Goal: Task Accomplishment & Management: Manage account settings

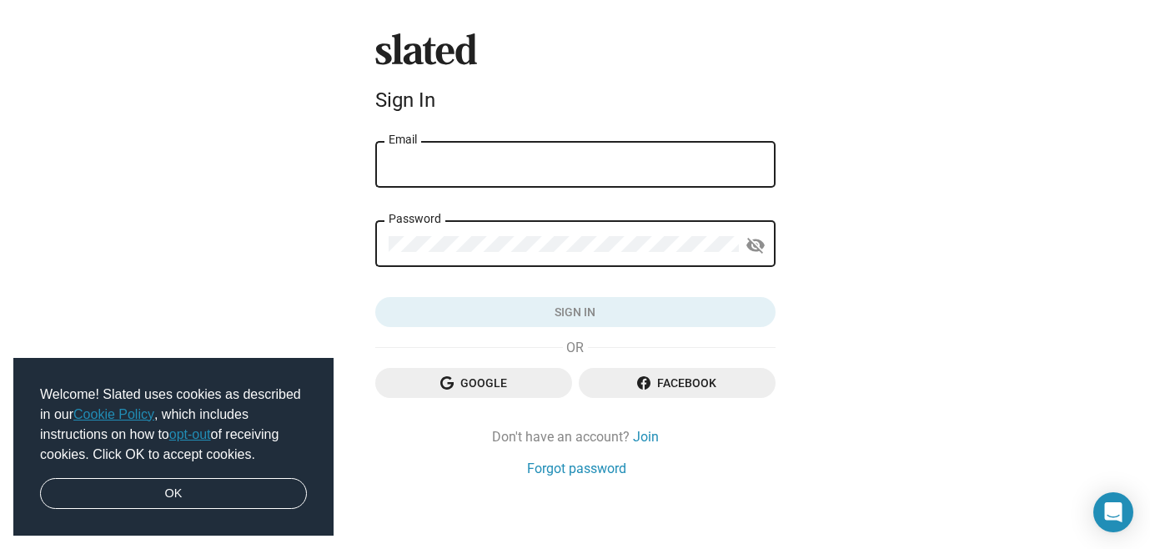
type input "[EMAIL_ADDRESS][DOMAIN_NAME]"
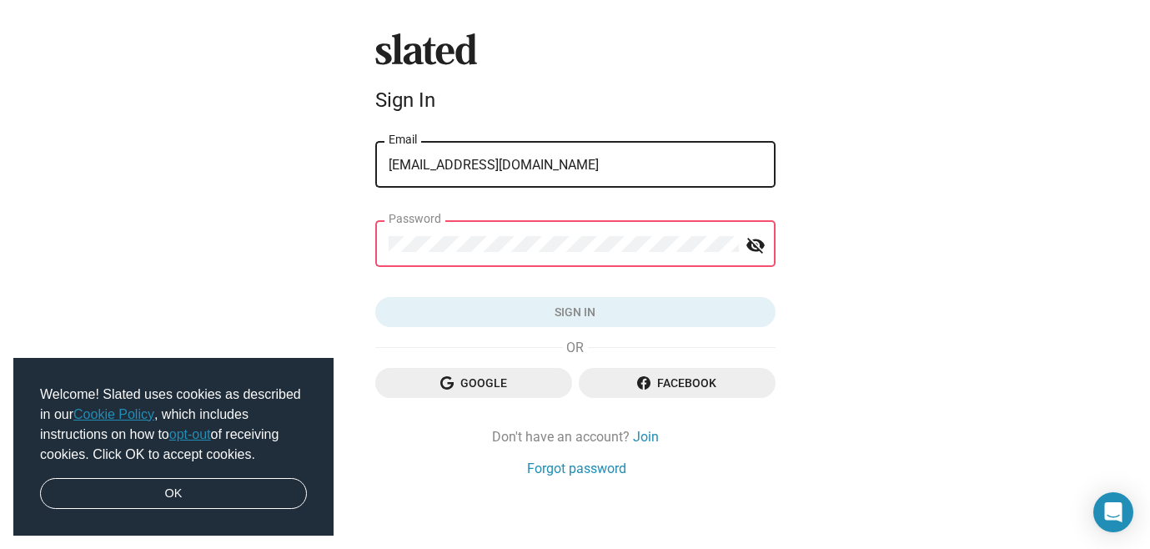
click at [987, 227] on div "Slated Sign In sheafarrell@mac.com Email Password visibility_off Sign in Google…" at bounding box center [575, 277] width 1150 height 554
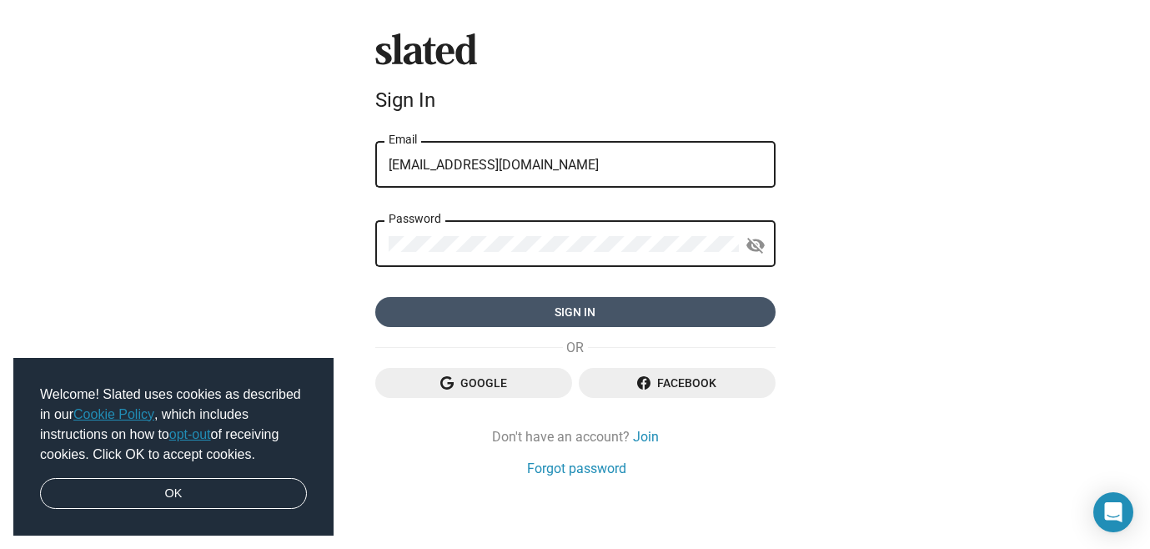
click at [574, 304] on span "Sign in" at bounding box center [574, 312] width 373 height 30
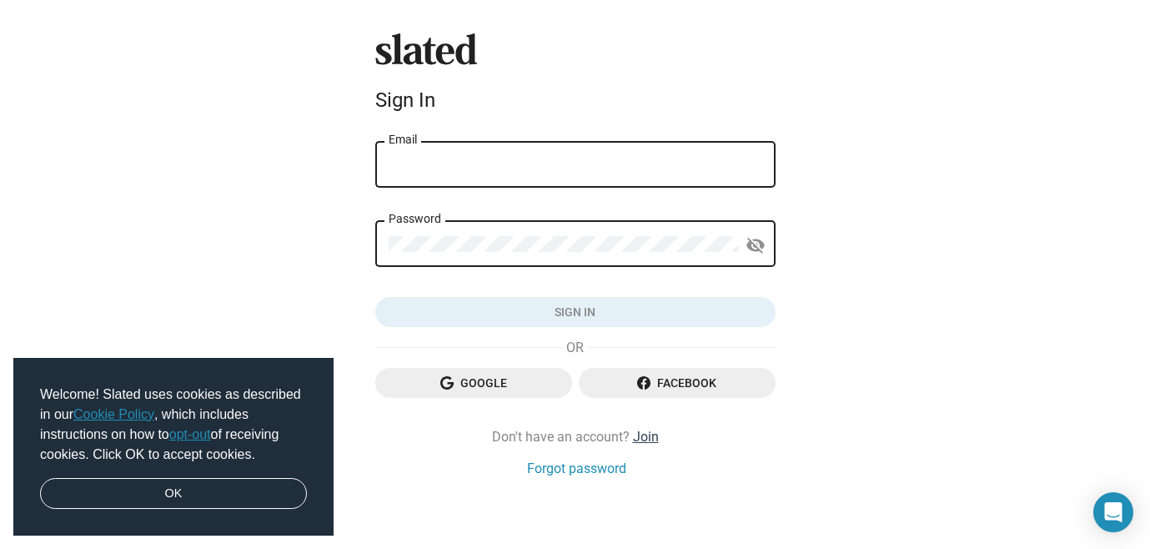
click at [637, 438] on link "Join" at bounding box center [646, 437] width 26 height 18
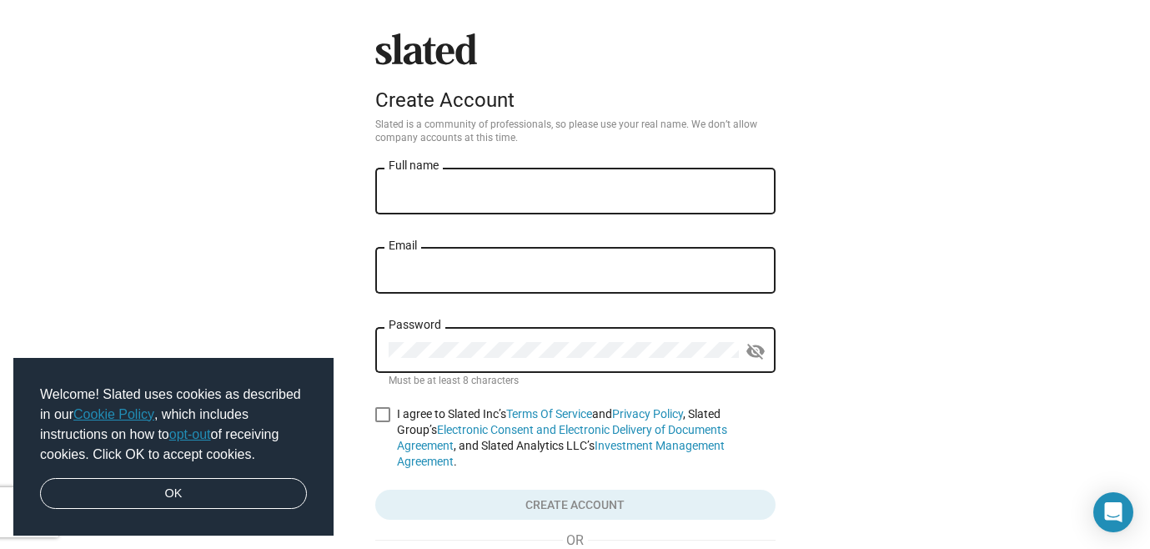
click at [405, 178] on div "Full name" at bounding box center [574, 189] width 373 height 49
type input "[PERSON_NAME]"
click at [948, 377] on div "Slated Create Account Slated is a community of professionals, so please use you…" at bounding box center [575, 354] width 1150 height 709
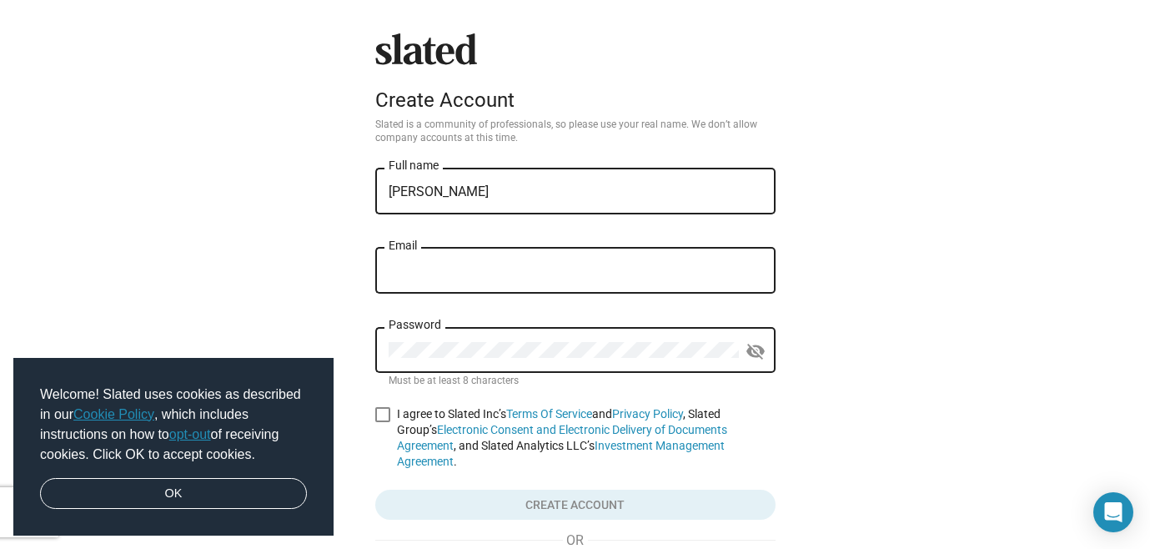
type input "sheafarrell@mac.com"
click at [375, 413] on span at bounding box center [382, 414] width 15 height 15
click at [382, 422] on input "I agree to Slated Inc’s Terms Of Service and Privacy Policy , Slated Group’s El…" at bounding box center [382, 422] width 1 height 1
checkbox input "true"
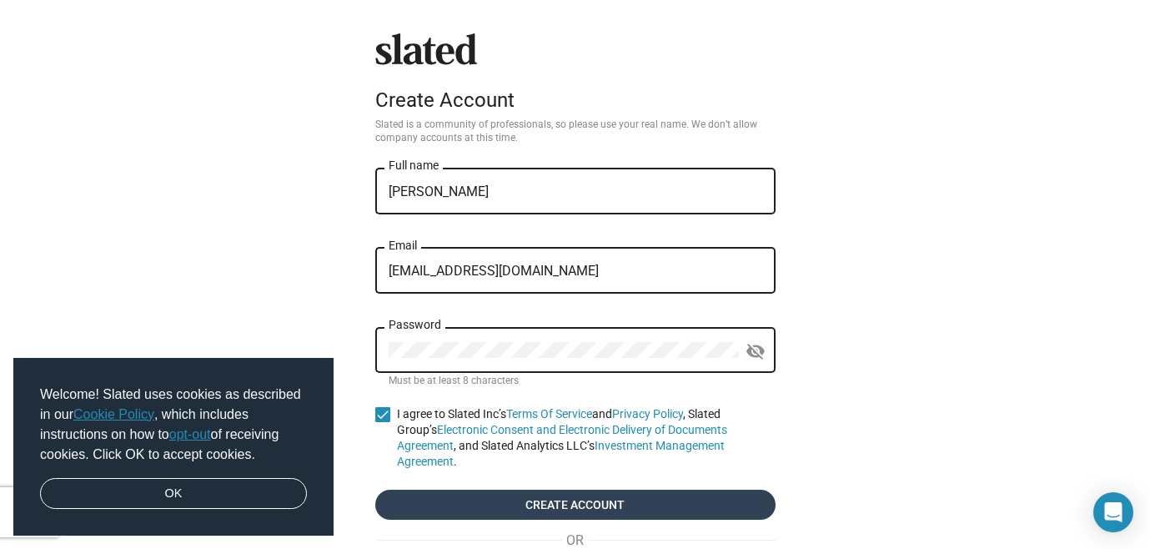
click at [558, 502] on span "Create account" at bounding box center [574, 504] width 373 height 30
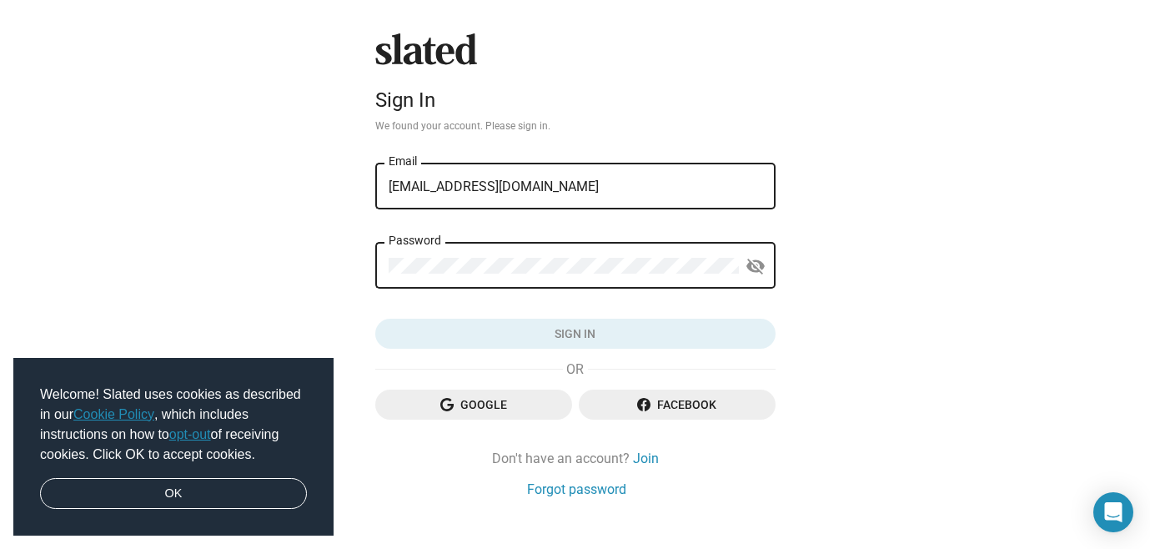
click at [432, 259] on div "Password" at bounding box center [563, 263] width 350 height 49
click at [569, 333] on button "Sign in" at bounding box center [575, 333] width 400 height 30
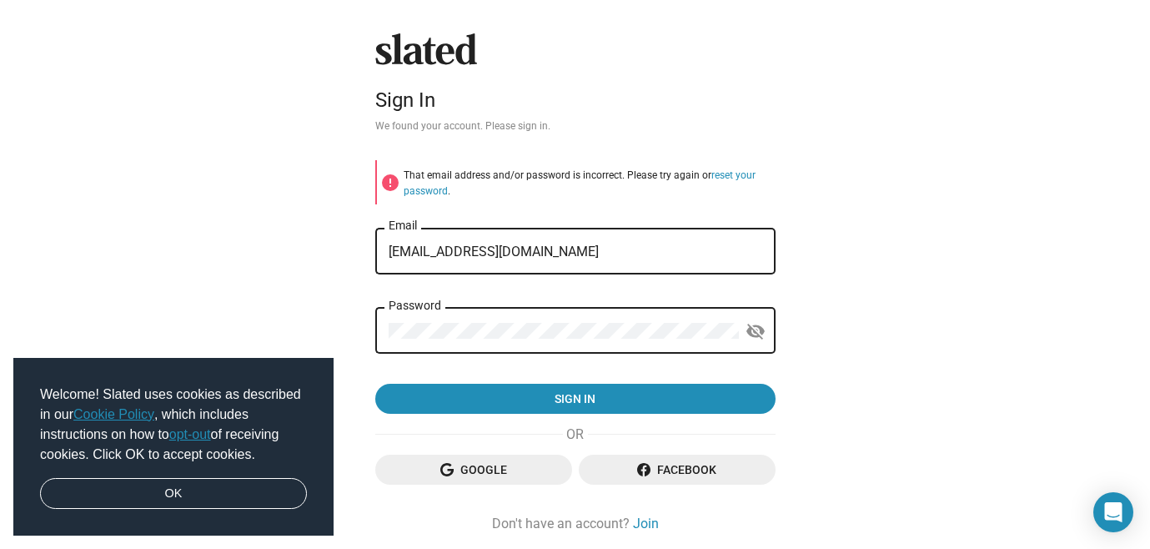
click at [435, 259] on div "sheafarrell@mac.com Email" at bounding box center [574, 248] width 373 height 49
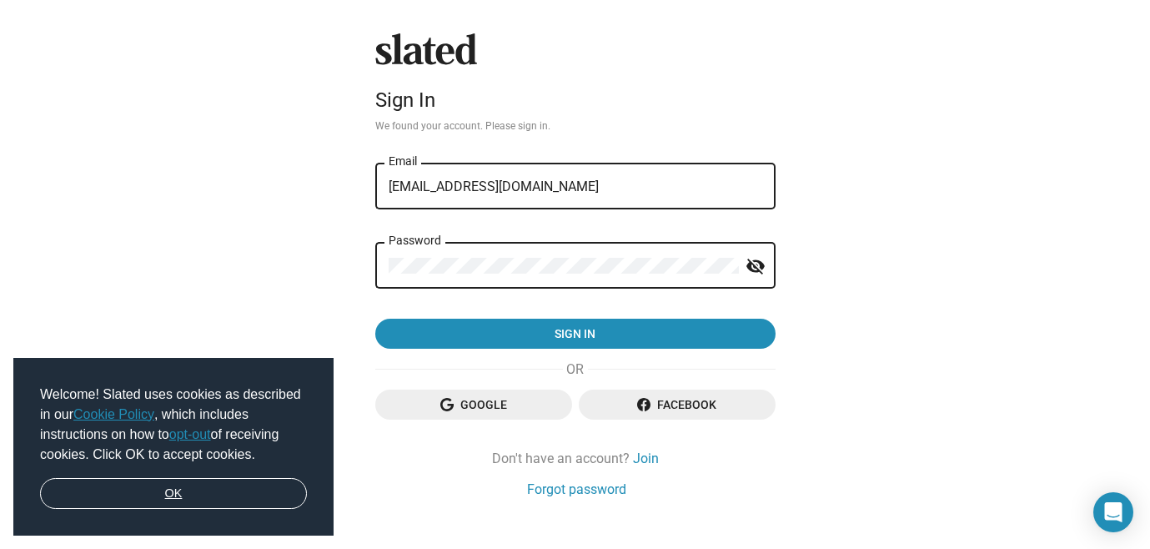
click at [182, 489] on link "OK" at bounding box center [173, 494] width 267 height 32
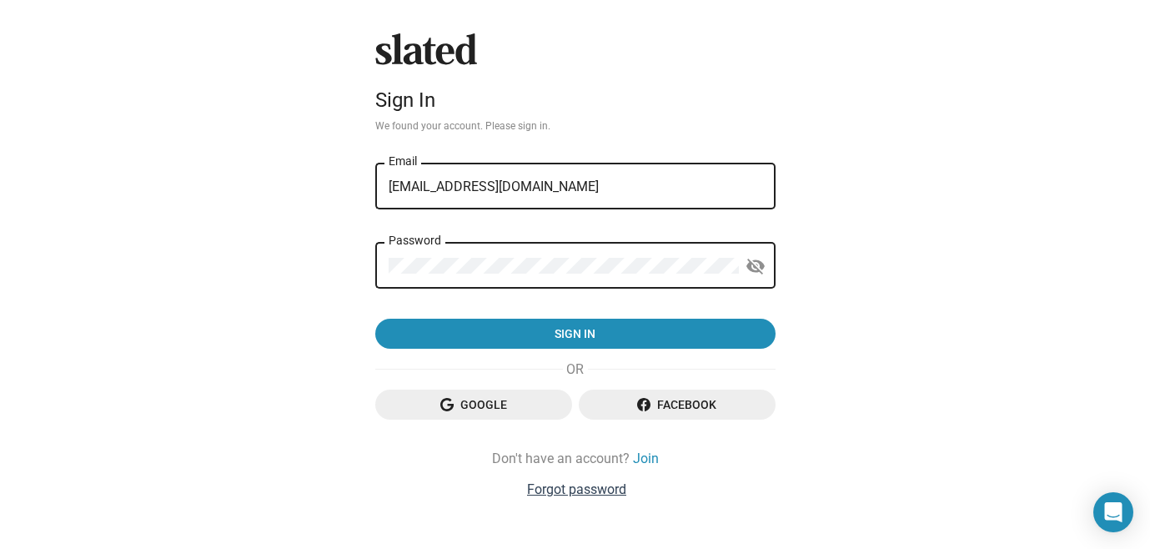
click at [560, 490] on link "Forgot password" at bounding box center [576, 489] width 99 height 18
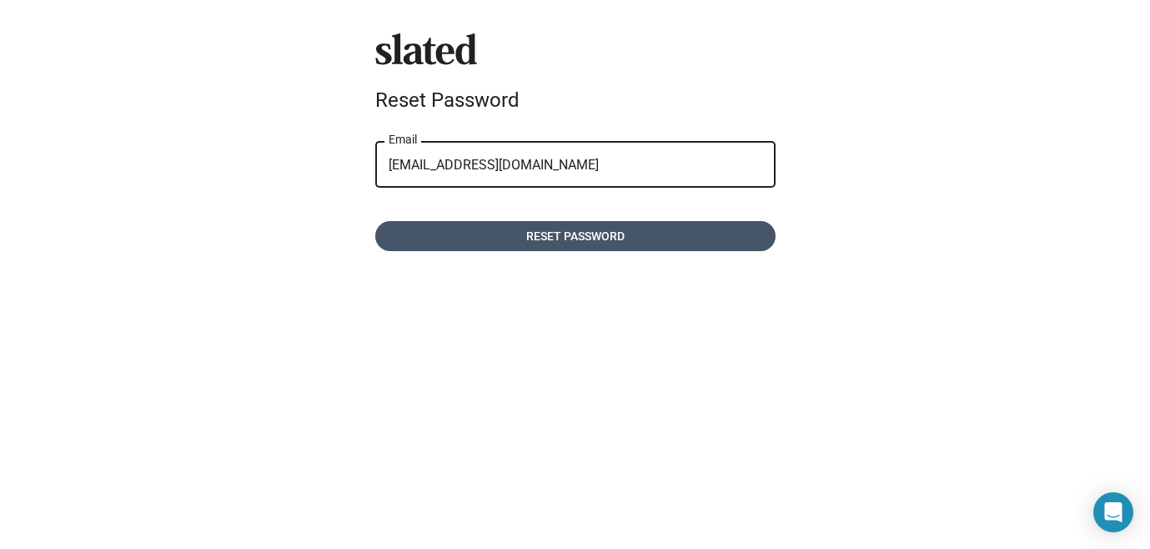
click at [572, 233] on span "Reset password" at bounding box center [574, 236] width 373 height 30
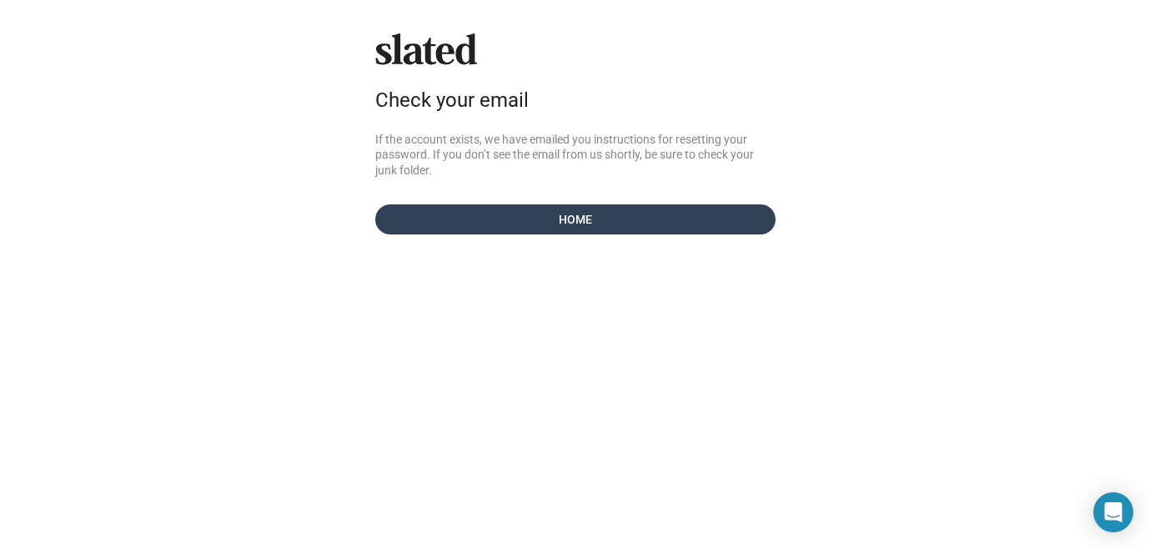
click at [571, 216] on span "Home" at bounding box center [574, 219] width 373 height 30
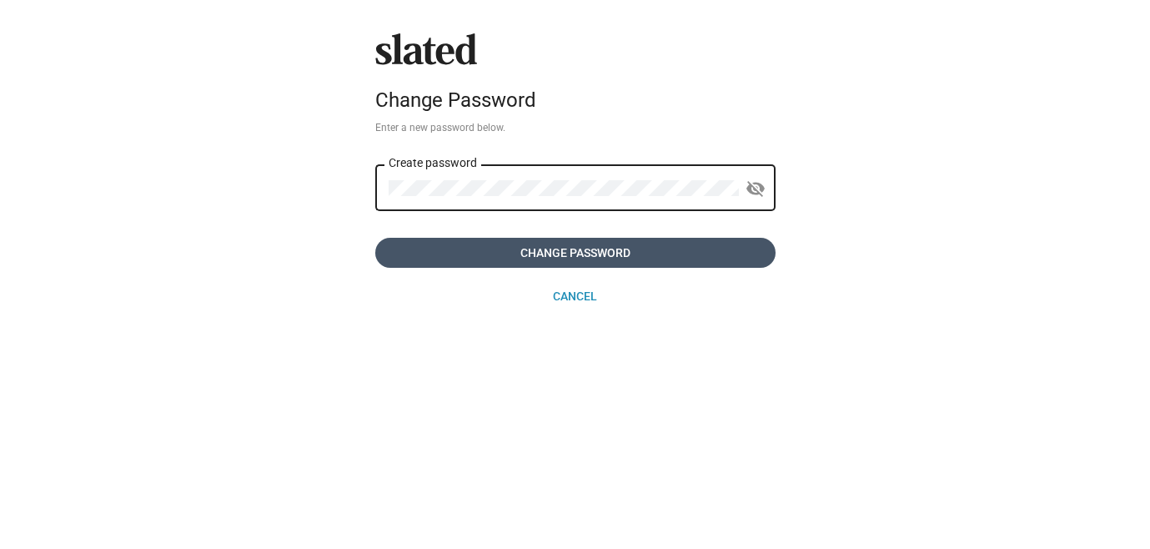
click at [569, 248] on span "Change Password" at bounding box center [574, 253] width 373 height 30
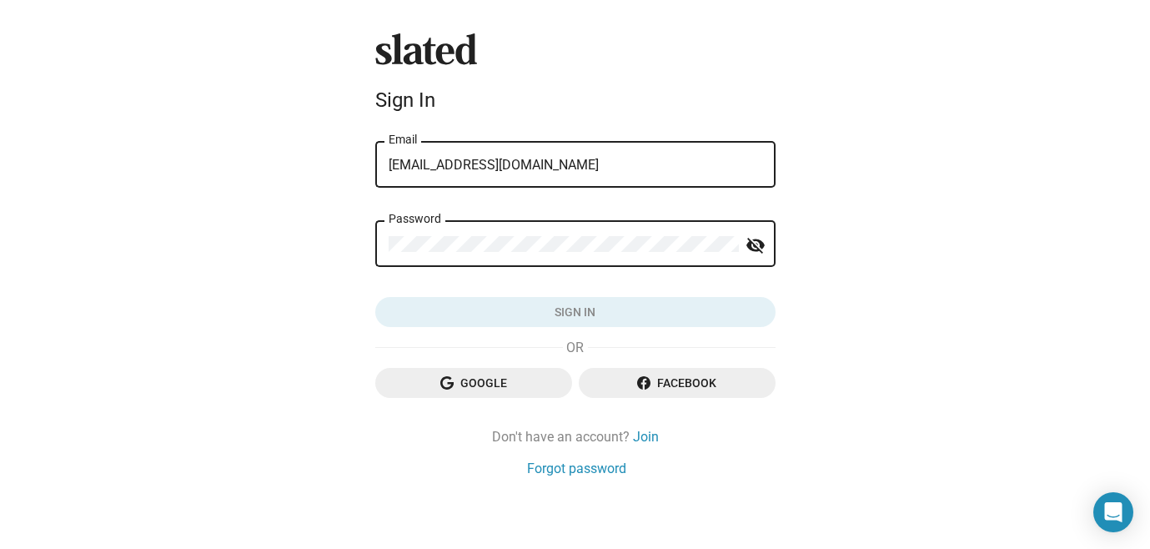
click at [413, 290] on form "sheafarrell@mac.com Email Password visibility_off Sign in" at bounding box center [575, 232] width 400 height 189
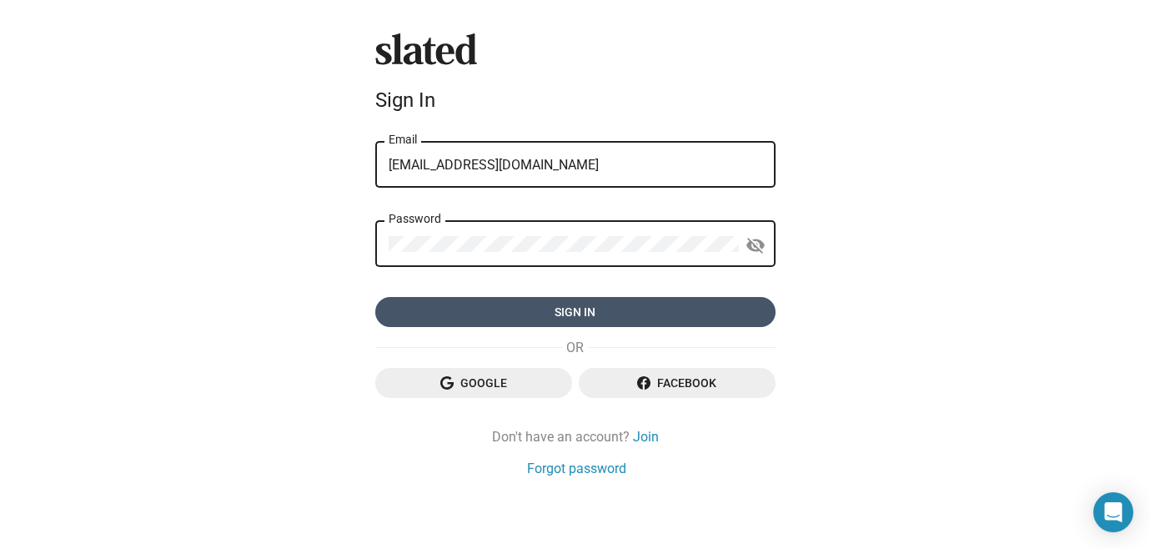
click at [560, 310] on span "Sign in" at bounding box center [574, 312] width 373 height 30
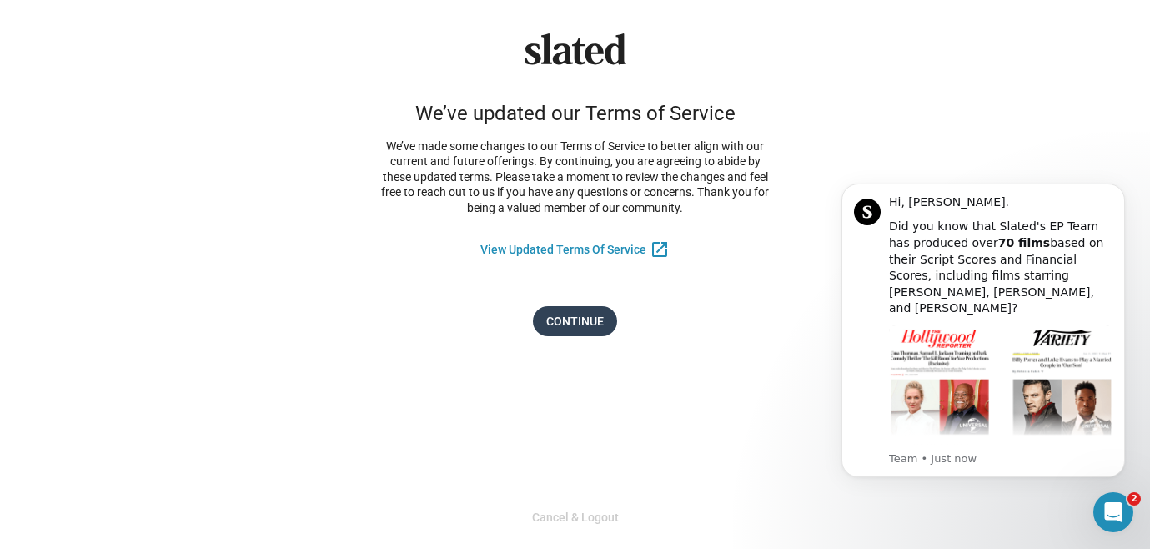
click at [581, 314] on span "Continue" at bounding box center [575, 321] width 58 height 30
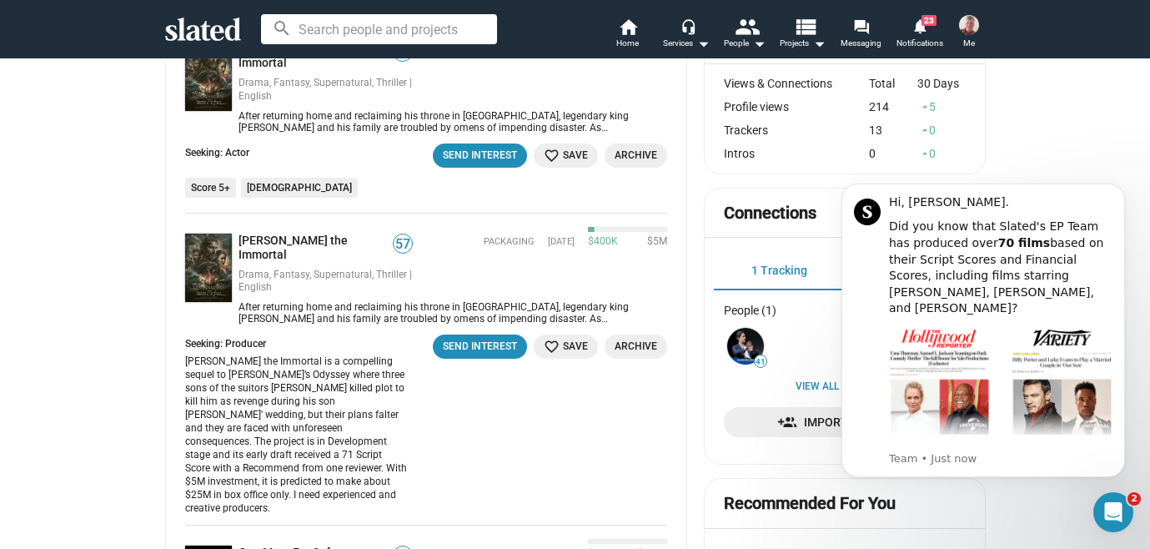
scroll to position [372, 0]
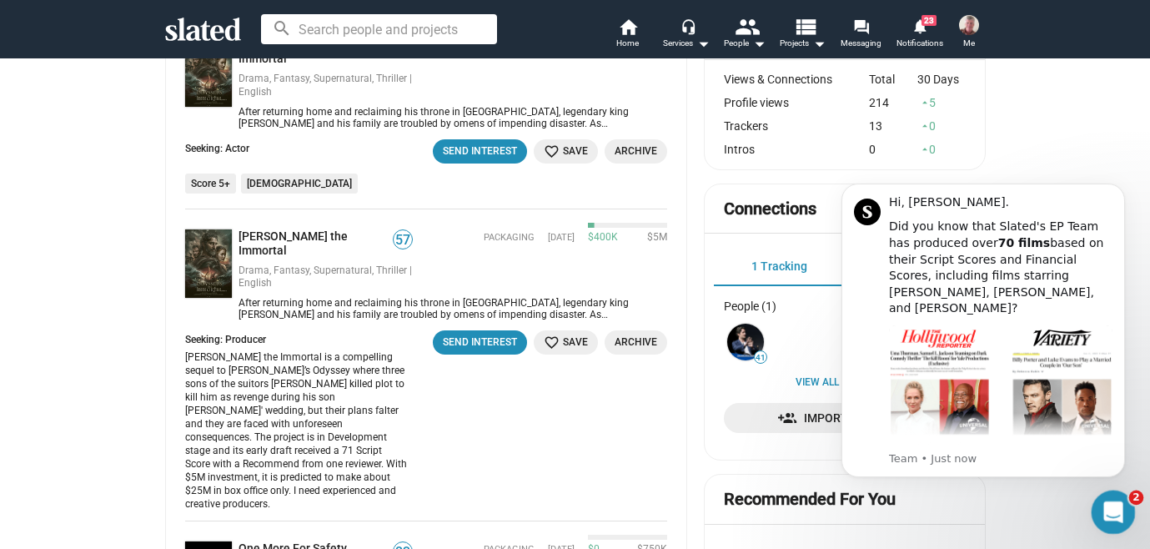
click at [1114, 508] on icon "Open Intercom Messenger" at bounding box center [1111, 510] width 28 height 28
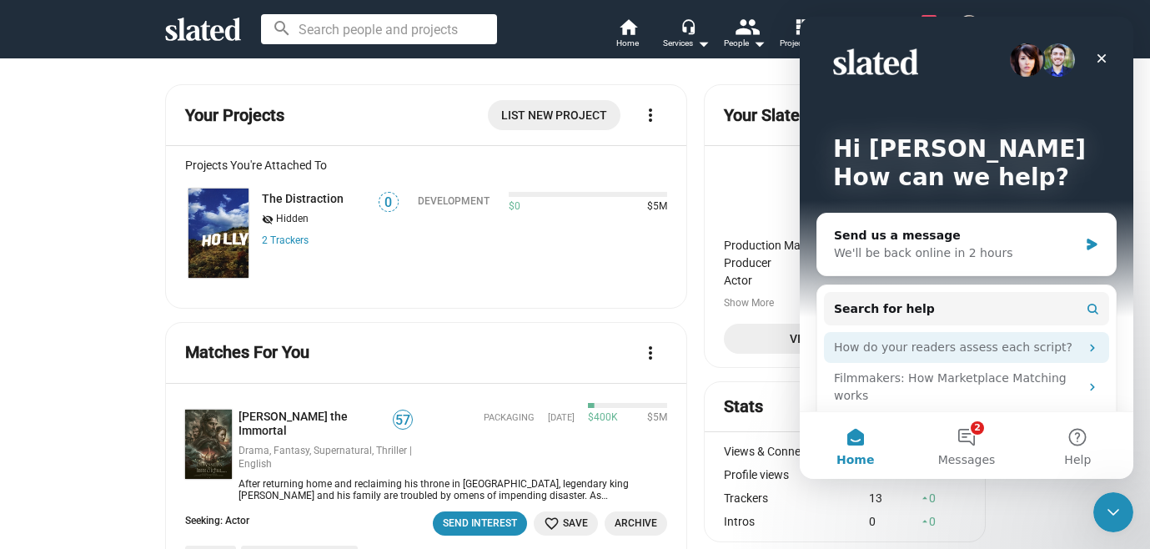
scroll to position [0, 0]
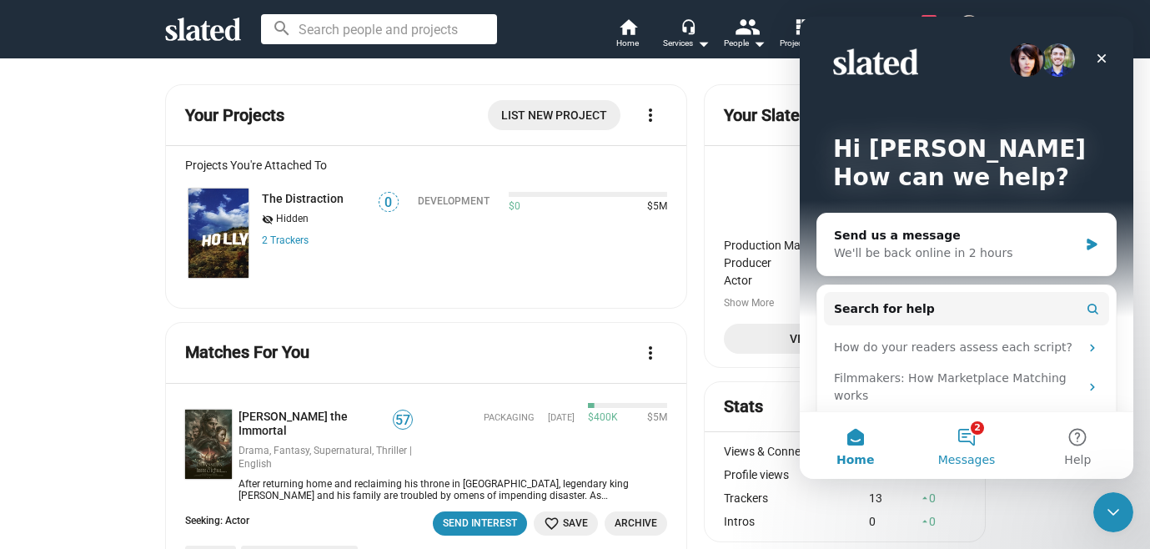
click at [968, 439] on button "2 Messages" at bounding box center [965, 445] width 111 height 67
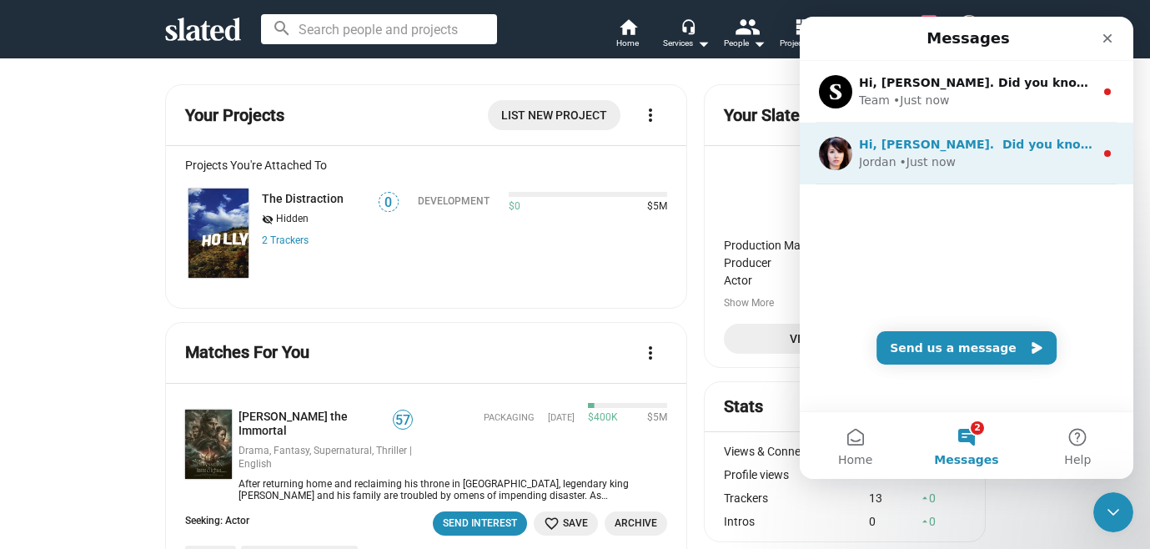
click at [879, 161] on div "Jordan" at bounding box center [878, 162] width 38 height 18
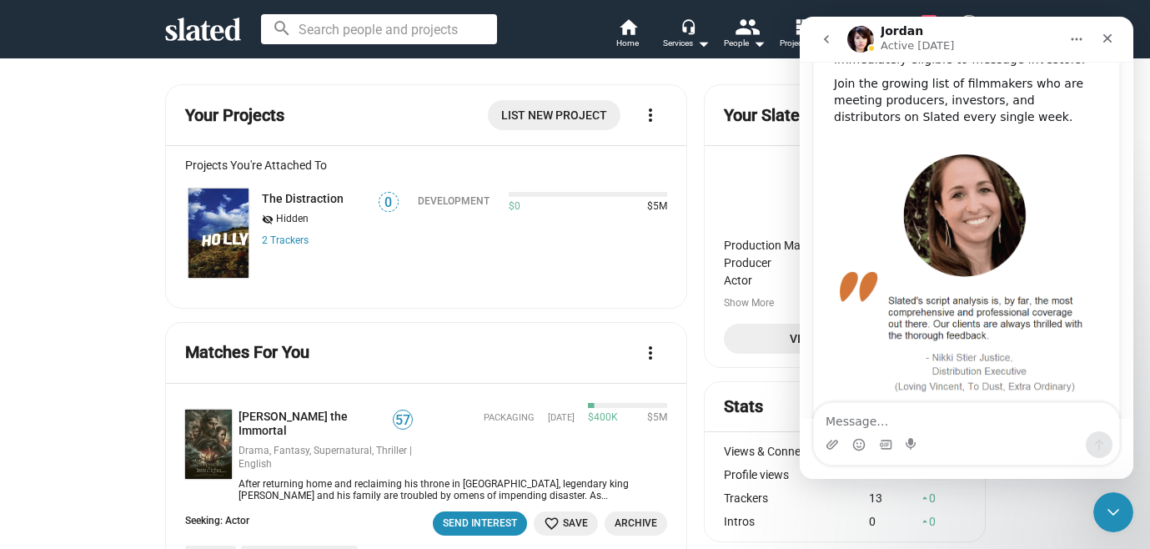
scroll to position [382, 0]
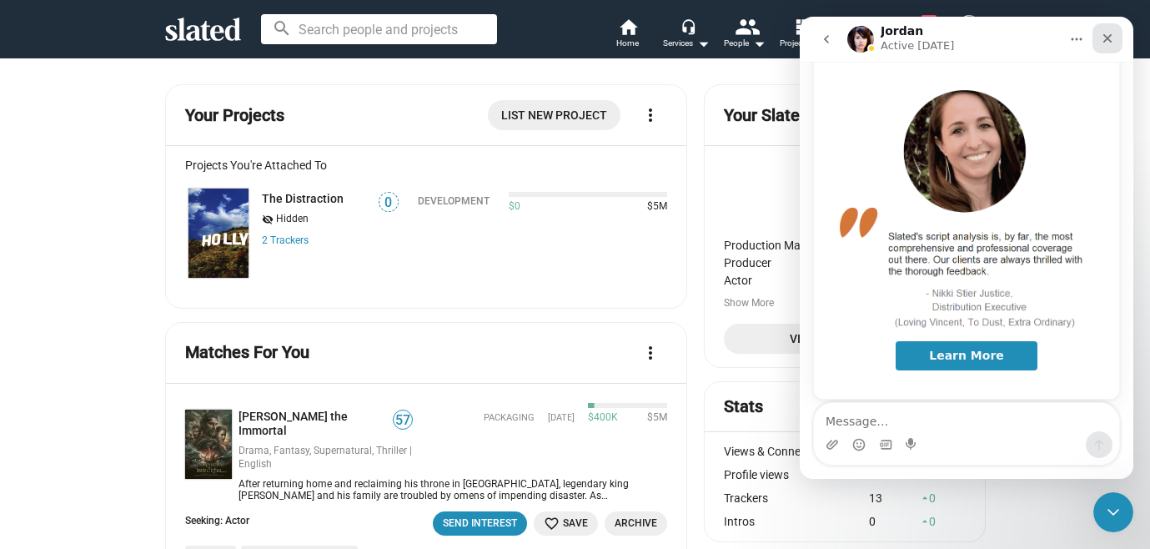
click at [1106, 39] on icon "Close" at bounding box center [1107, 38] width 9 height 9
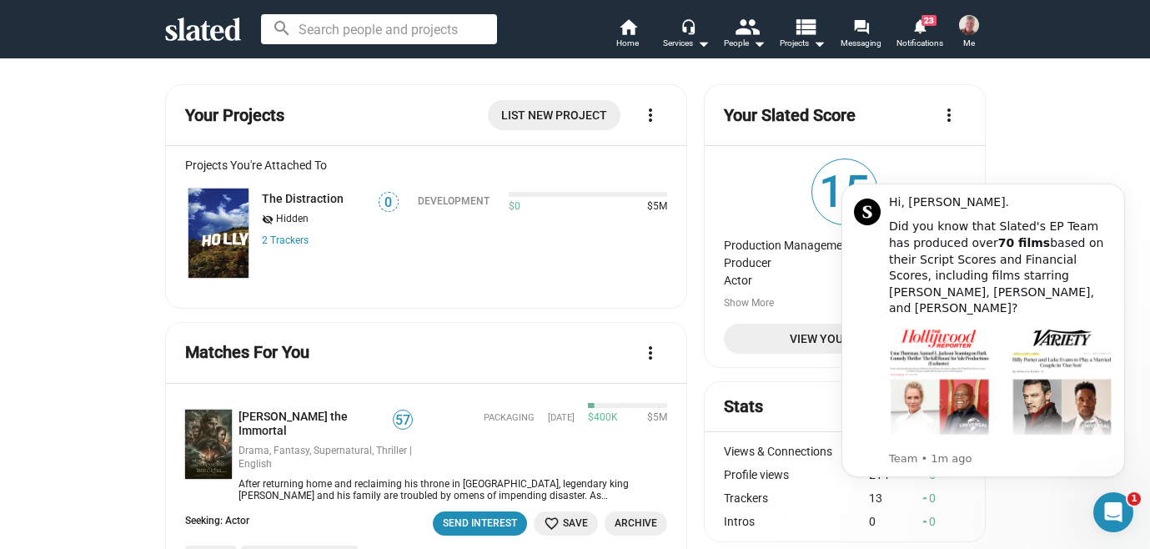
scroll to position [0, 0]
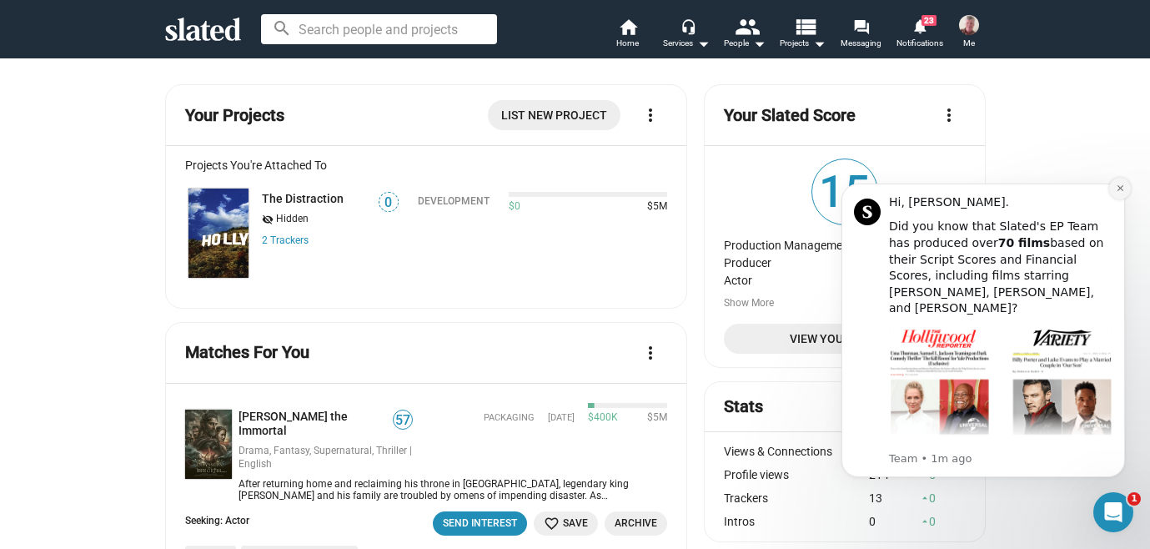
click at [1125, 187] on button "Dismiss notification" at bounding box center [1120, 189] width 22 height 22
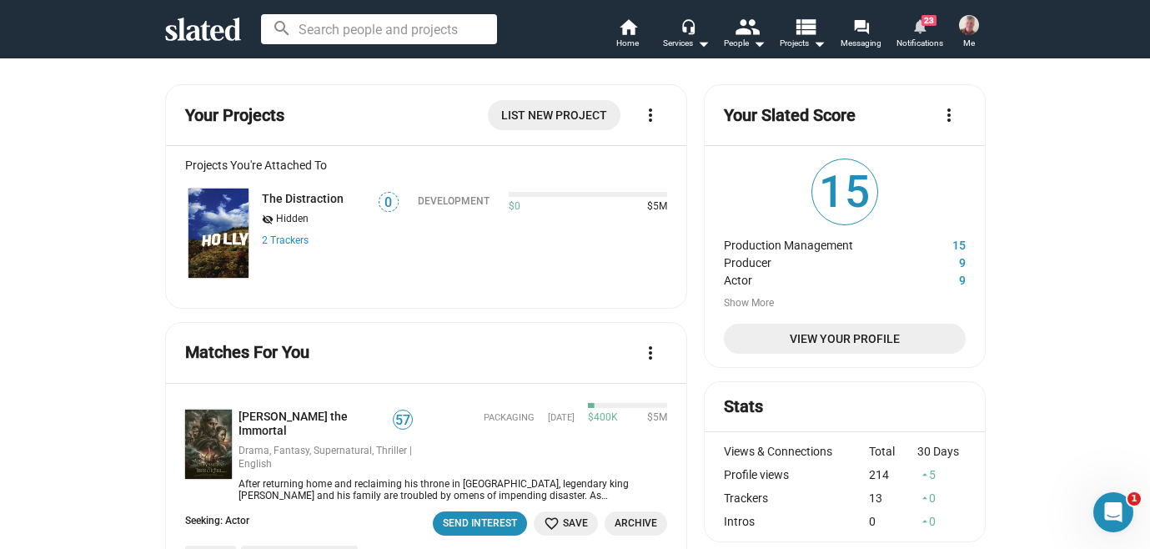
click at [916, 25] on mat-icon "notifications" at bounding box center [919, 26] width 16 height 16
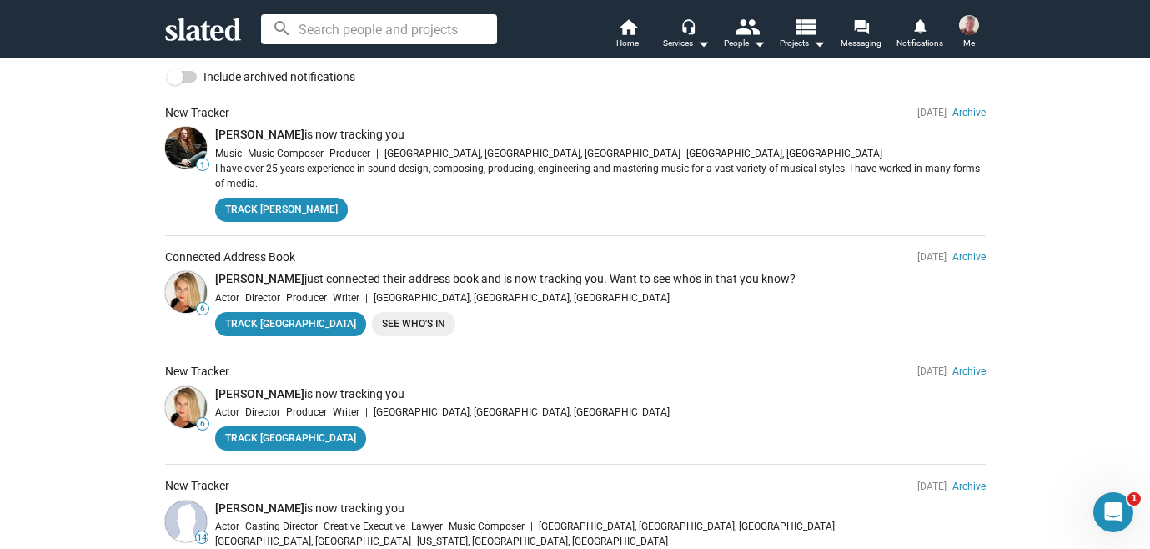
scroll to position [160, 0]
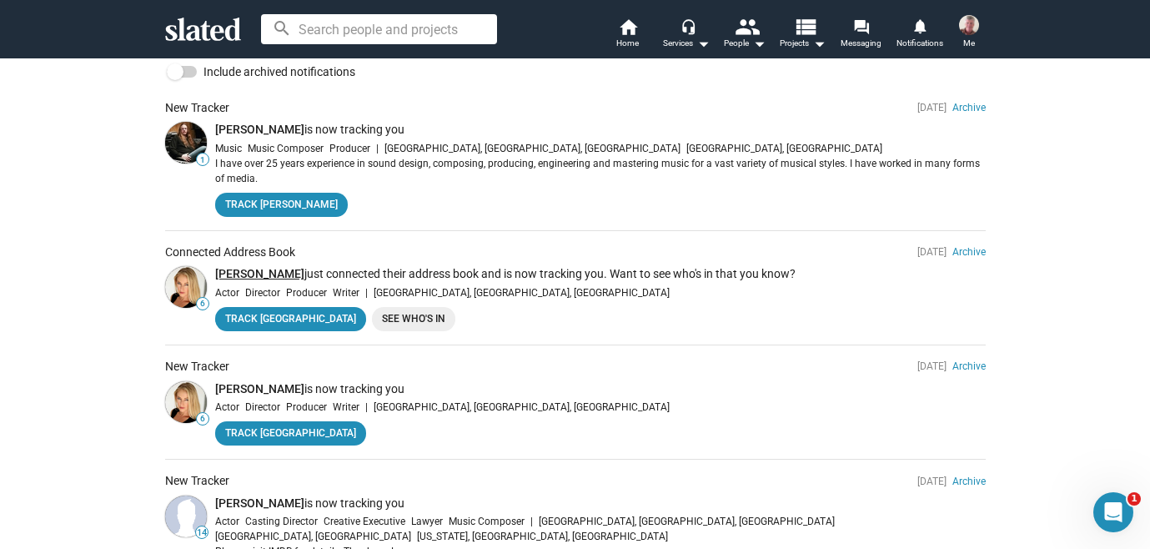
click at [245, 268] on link "[PERSON_NAME]" at bounding box center [259, 273] width 89 height 13
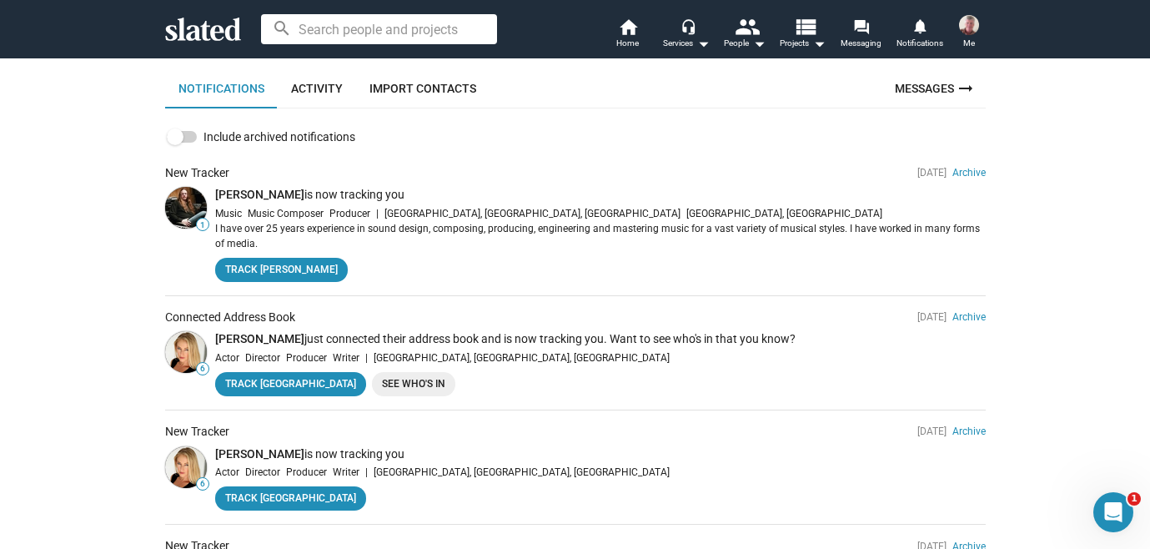
scroll to position [95, 0]
click at [372, 379] on link "See Who's In" at bounding box center [413, 384] width 83 height 24
click at [372, 384] on link "See Who's In" at bounding box center [413, 384] width 83 height 24
click at [372, 379] on link "See Who's In" at bounding box center [413, 384] width 83 height 24
click at [372, 378] on link "See Who's In" at bounding box center [413, 384] width 83 height 24
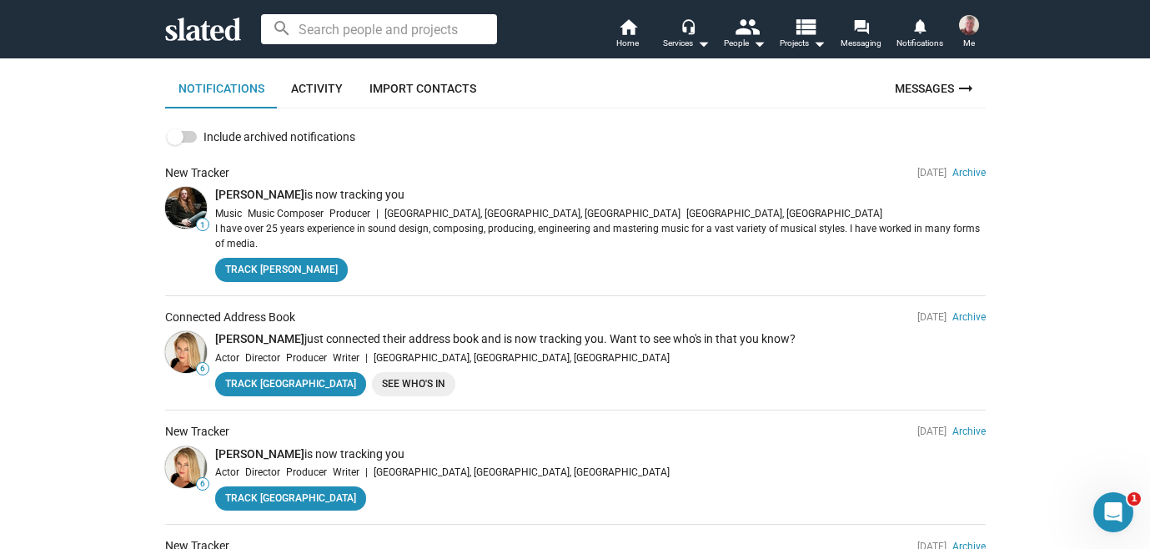
click at [372, 378] on link "See Who's In" at bounding box center [413, 384] width 83 height 24
click at [183, 129] on label "Include archived notifications" at bounding box center [261, 137] width 188 height 20
click at [175, 143] on input "Include archived notifications" at bounding box center [174, 143] width 1 height 1
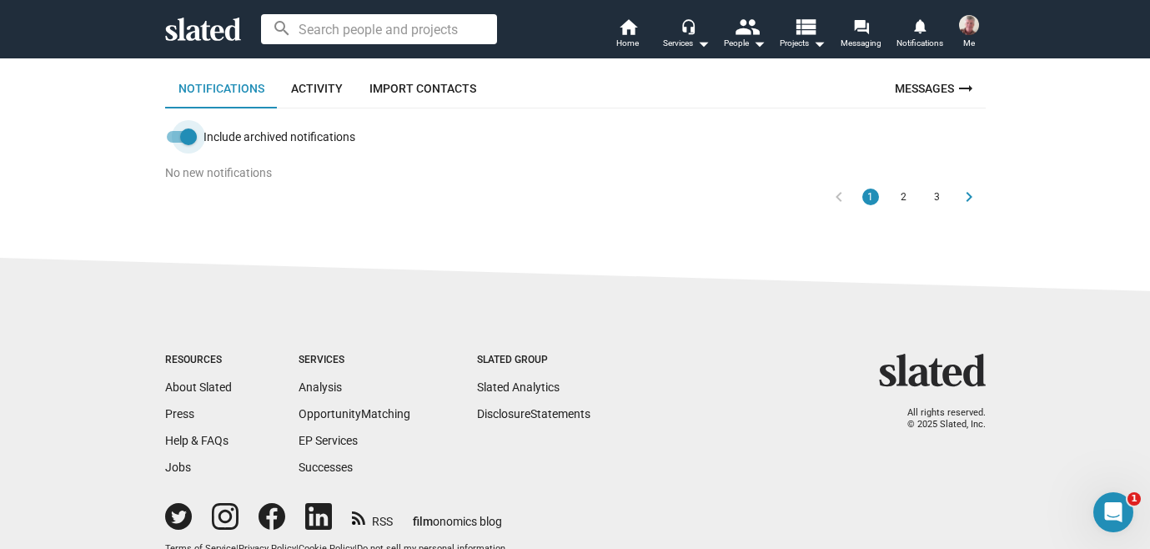
drag, startPoint x: 170, startPoint y: 133, endPoint x: 183, endPoint y: 135, distance: 12.8
click at [186, 134] on span at bounding box center [182, 137] width 30 height 12
click at [175, 143] on input "Include archived notifications" at bounding box center [174, 143] width 1 height 1
checkbox input "false"
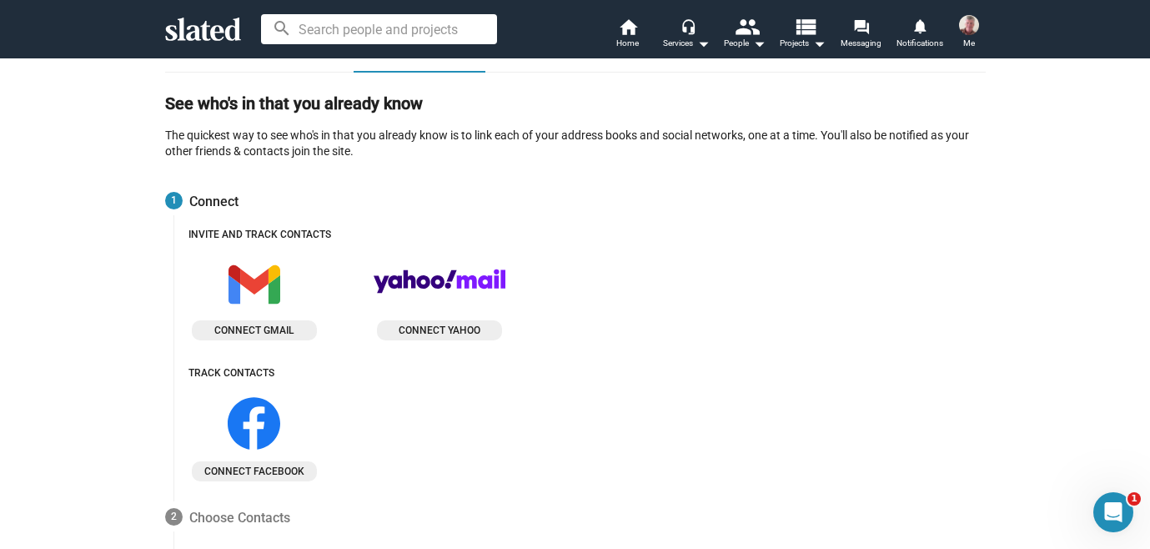
scroll to position [133, 0]
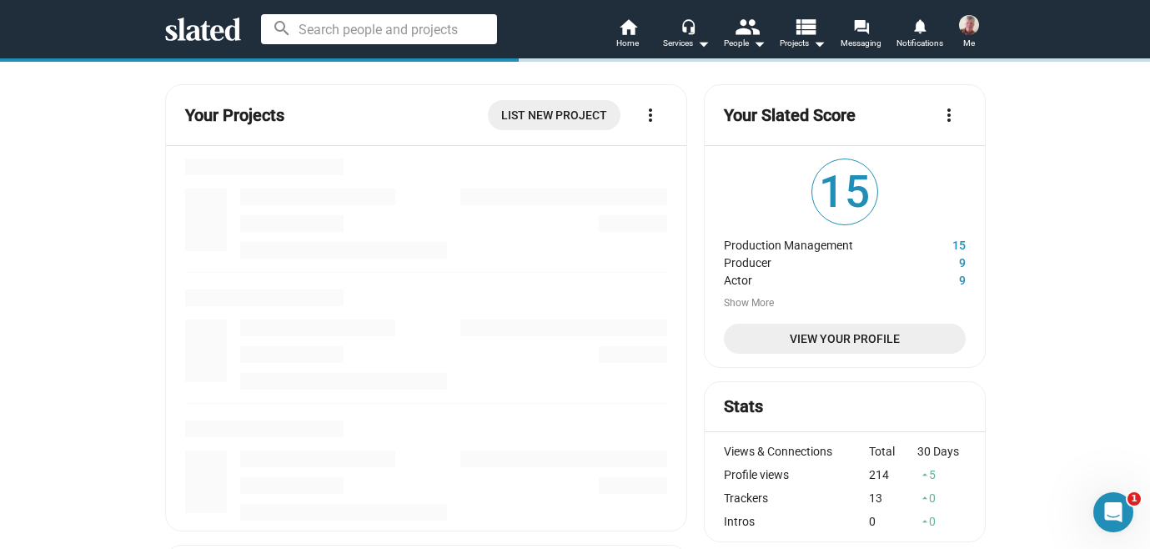
click at [566, 296] on div at bounding box center [426, 346] width 483 height 114
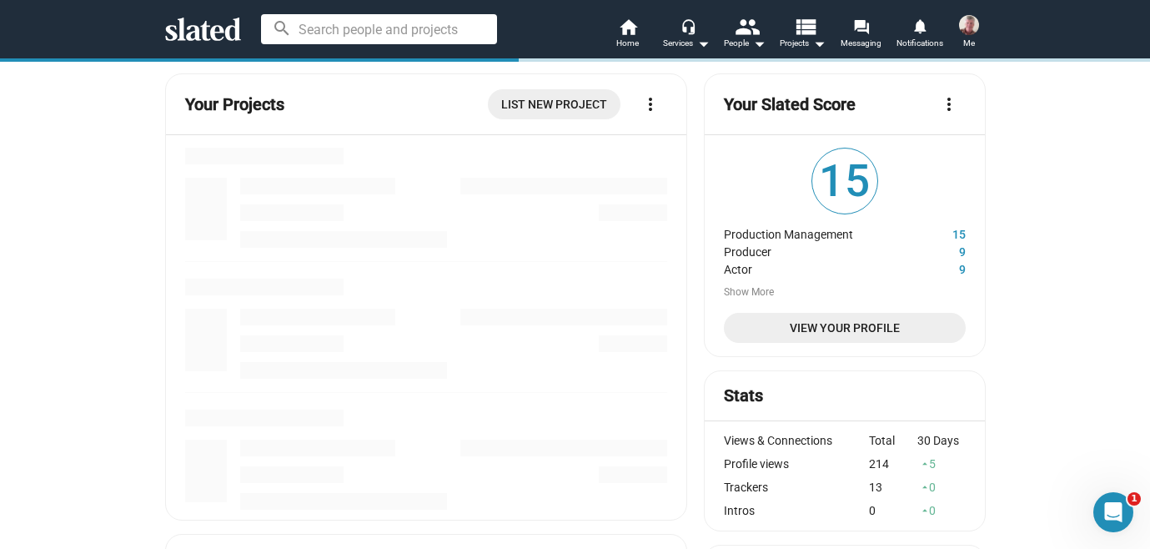
scroll to position [18, 0]
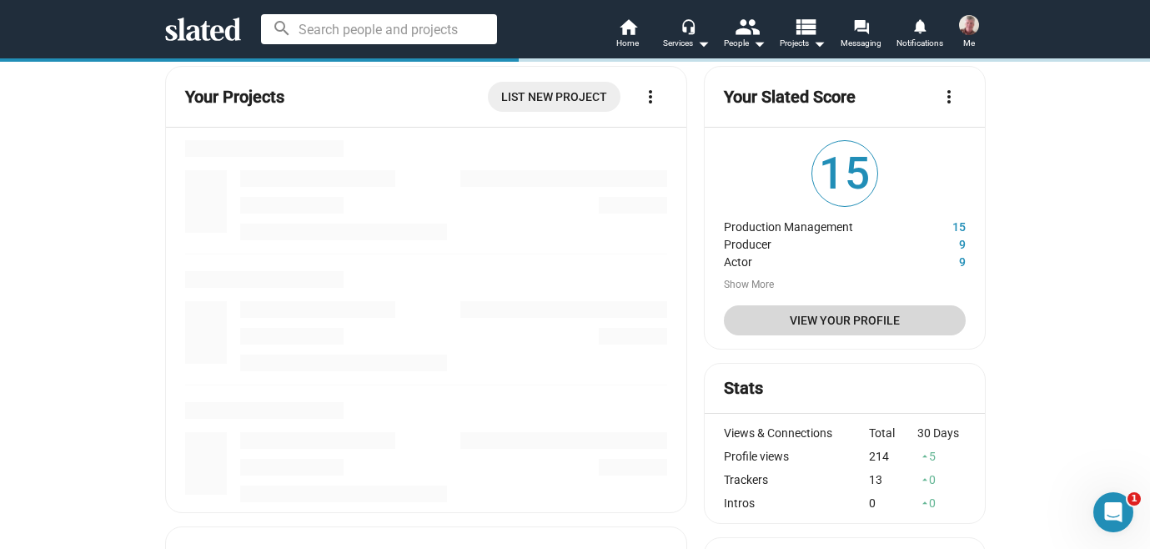
click at [830, 323] on span "View Your Profile" at bounding box center [844, 320] width 214 height 30
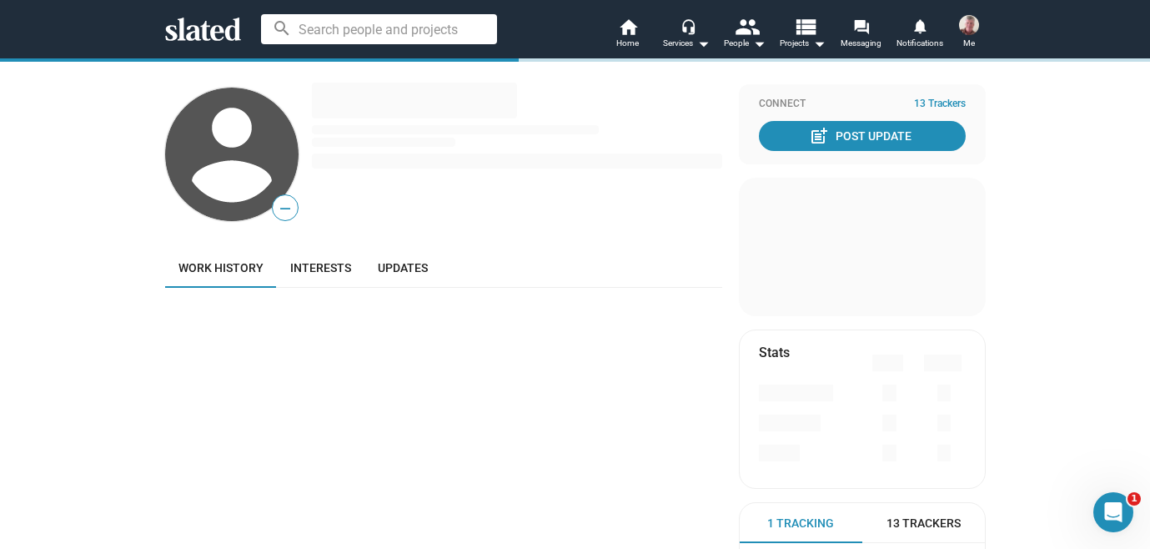
click at [830, 323] on div "Connect 13 Trackers post_add Post Update Stats" at bounding box center [862, 286] width 247 height 404
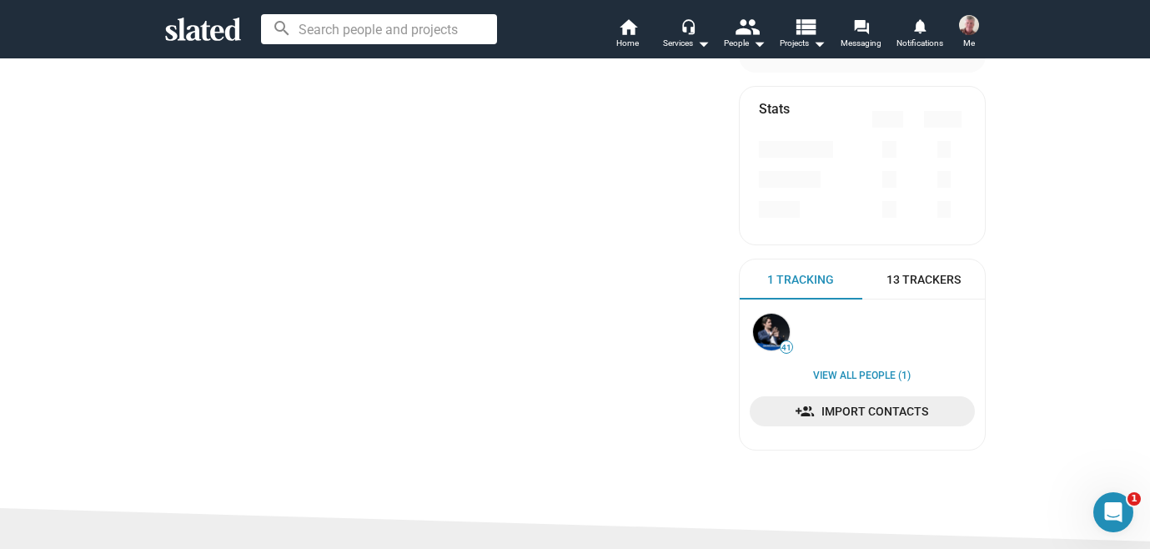
click at [671, 296] on div "— Work history Interests Updates" at bounding box center [443, 152] width 557 height 623
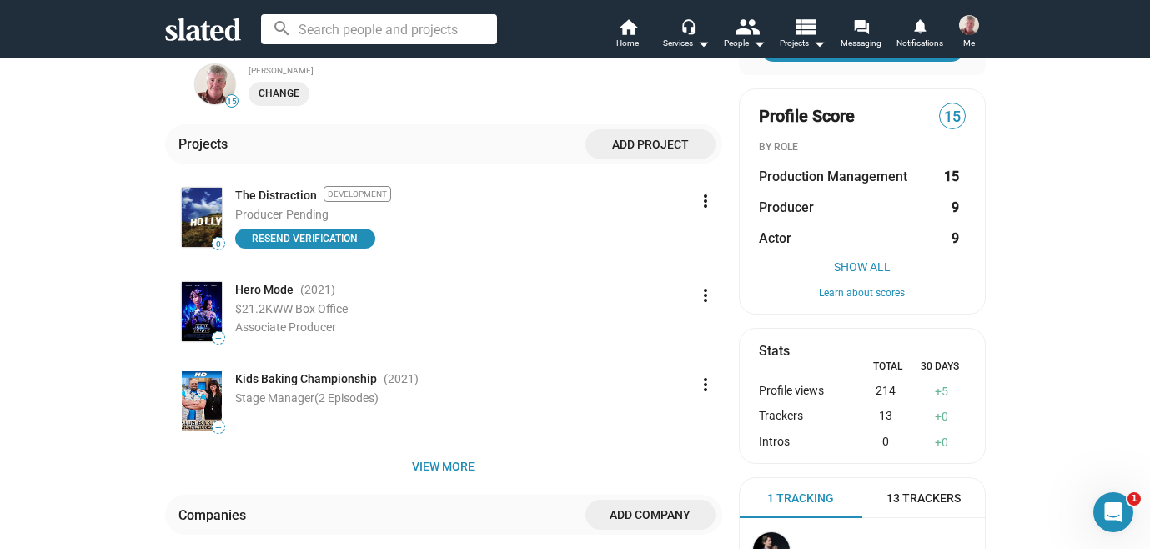
scroll to position [272, 0]
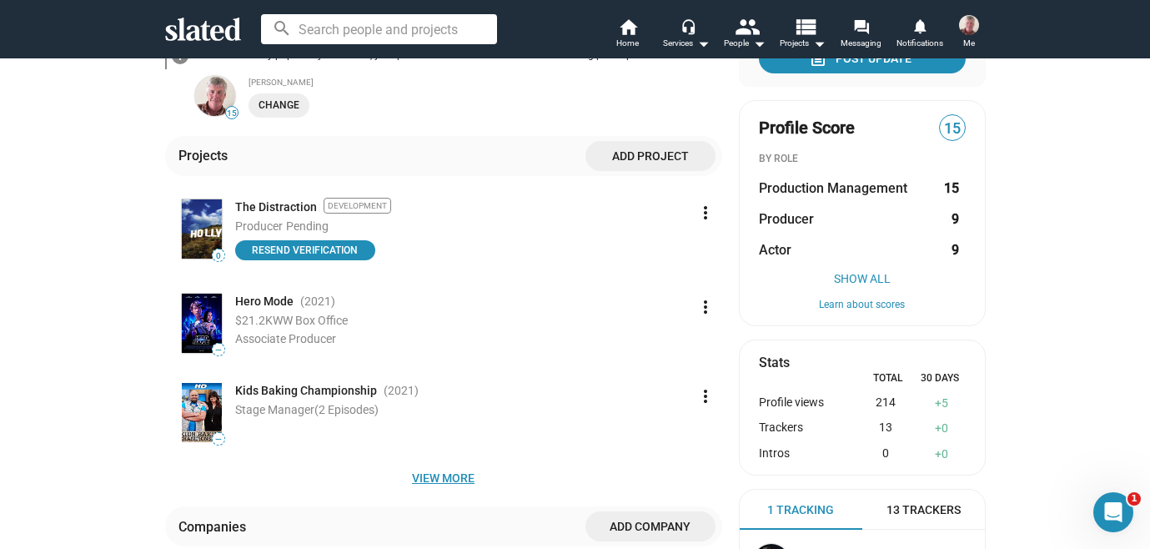
click at [441, 473] on span "View more" at bounding box center [443, 478] width 530 height 30
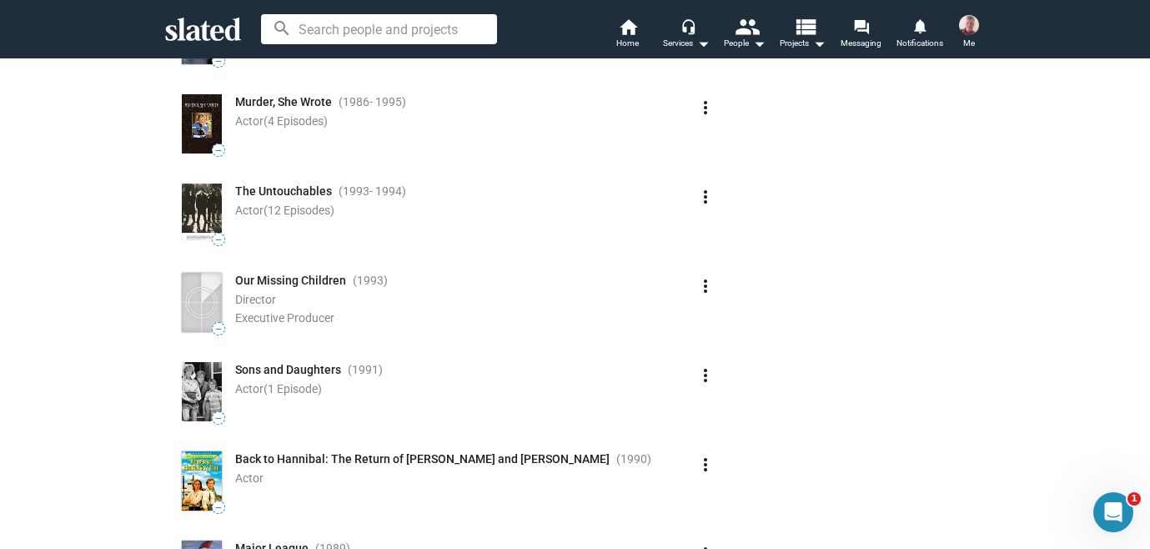
scroll to position [5022, 0]
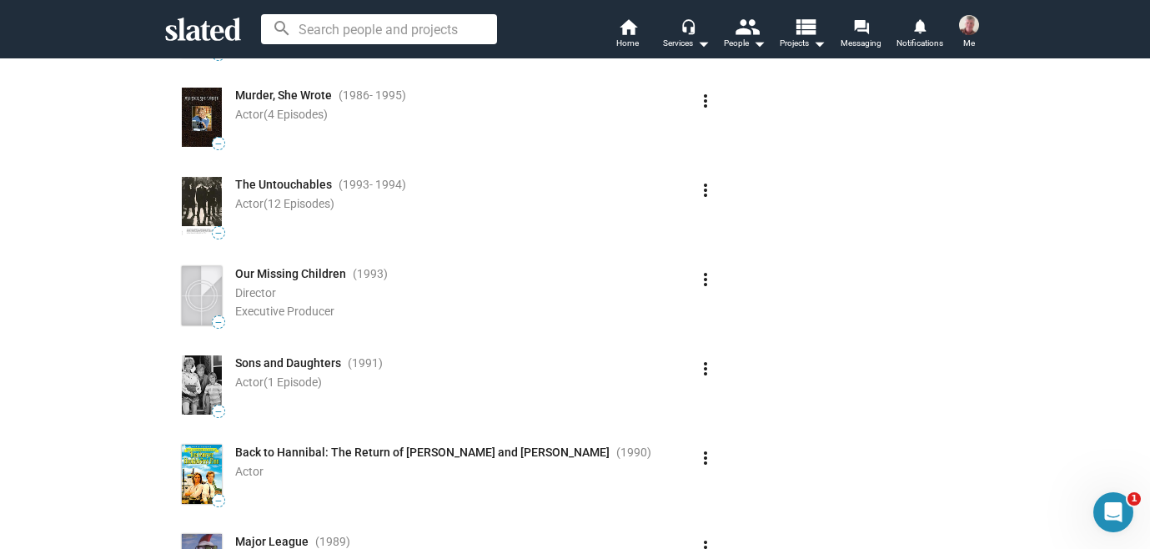
click at [286, 355] on span "Sons and Daughters" at bounding box center [288, 363] width 106 height 16
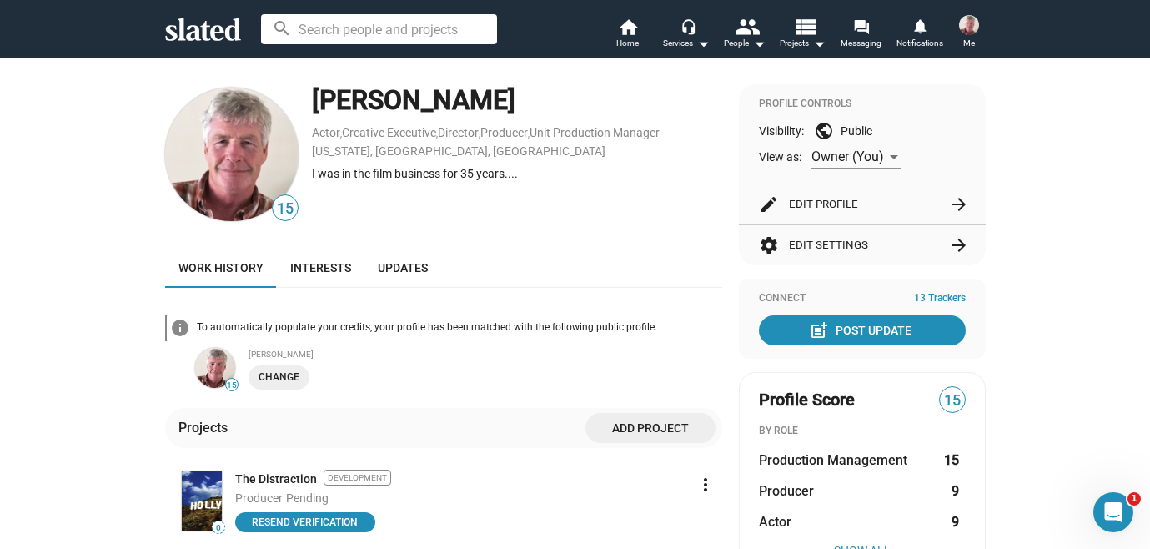
scroll to position [0, 0]
click at [945, 402] on span "15" at bounding box center [951, 400] width 25 height 23
click at [945, 397] on span "15" at bounding box center [951, 400] width 25 height 23
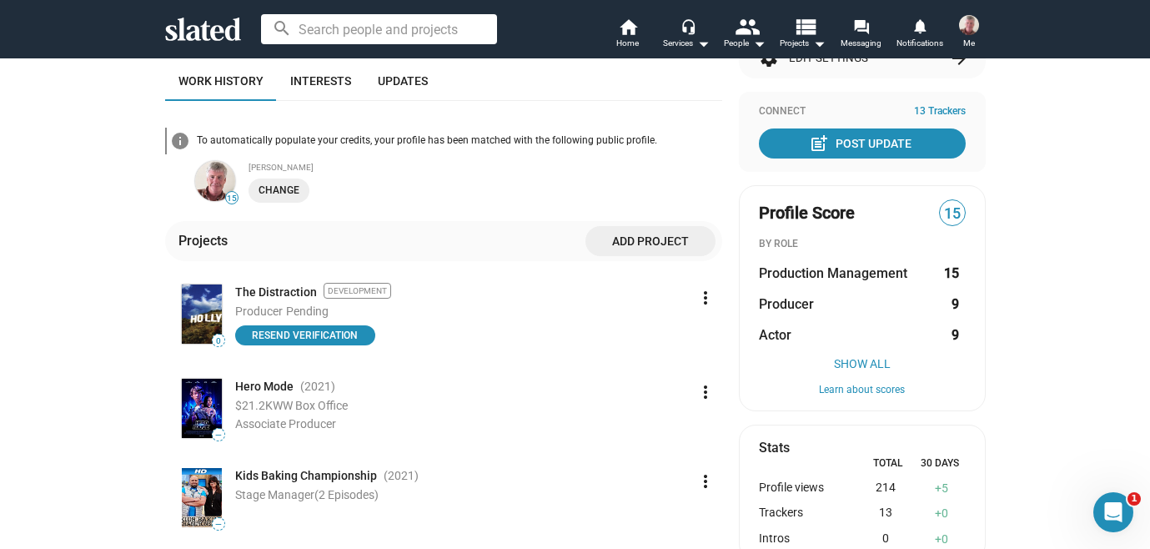
scroll to position [186, 0]
click at [1111, 503] on icon "Open Intercom Messenger" at bounding box center [1111, 510] width 28 height 28
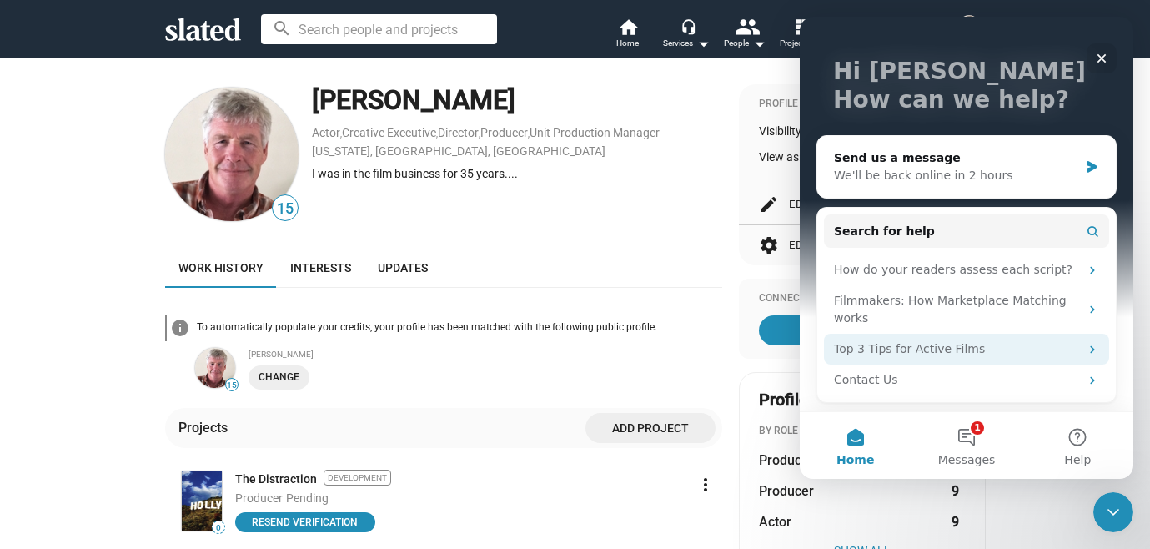
scroll to position [78, 0]
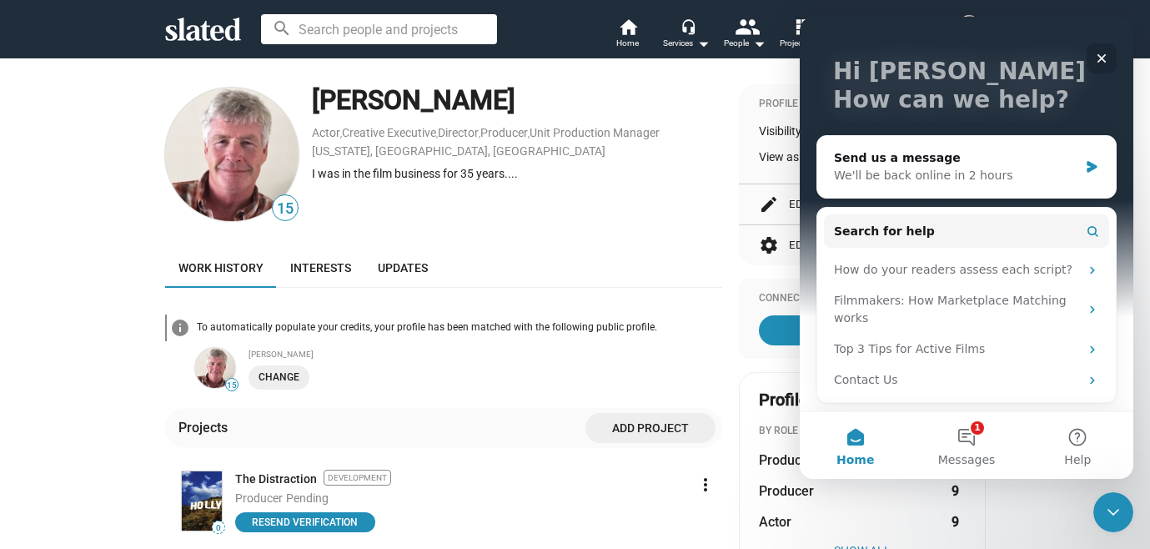
click at [1094, 58] on div "Close" at bounding box center [1101, 58] width 30 height 30
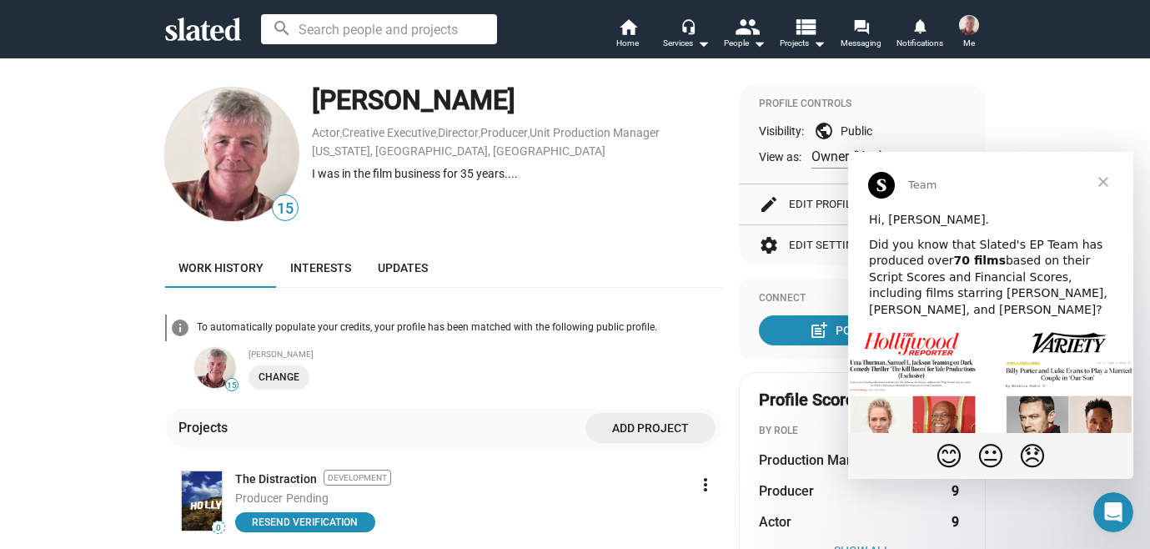
scroll to position [0, 0]
click at [1105, 177] on span "Close" at bounding box center [1103, 182] width 60 height 60
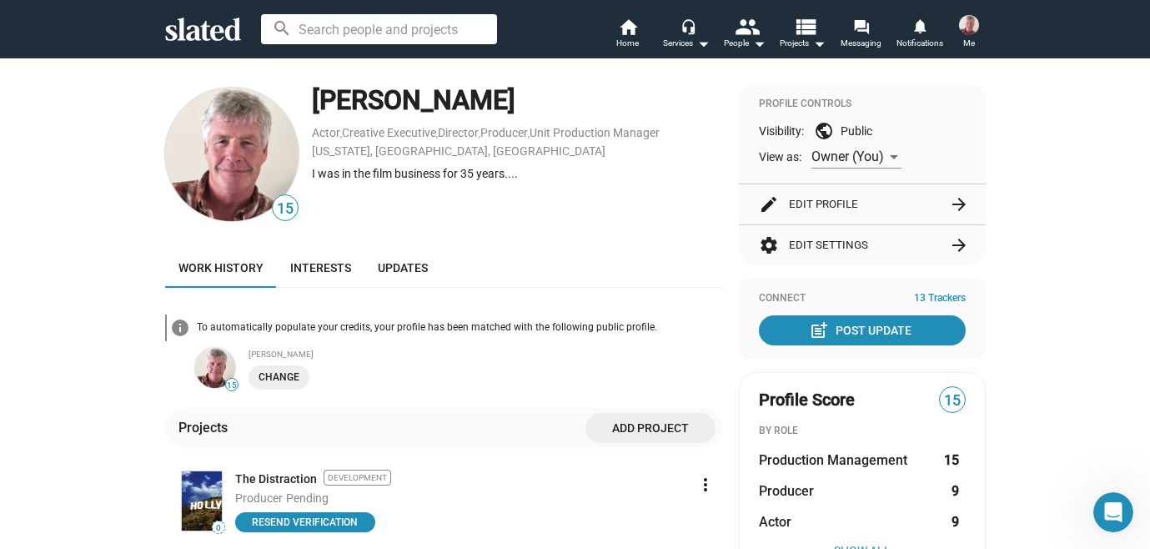
click at [963, 27] on img at bounding box center [969, 25] width 20 height 20
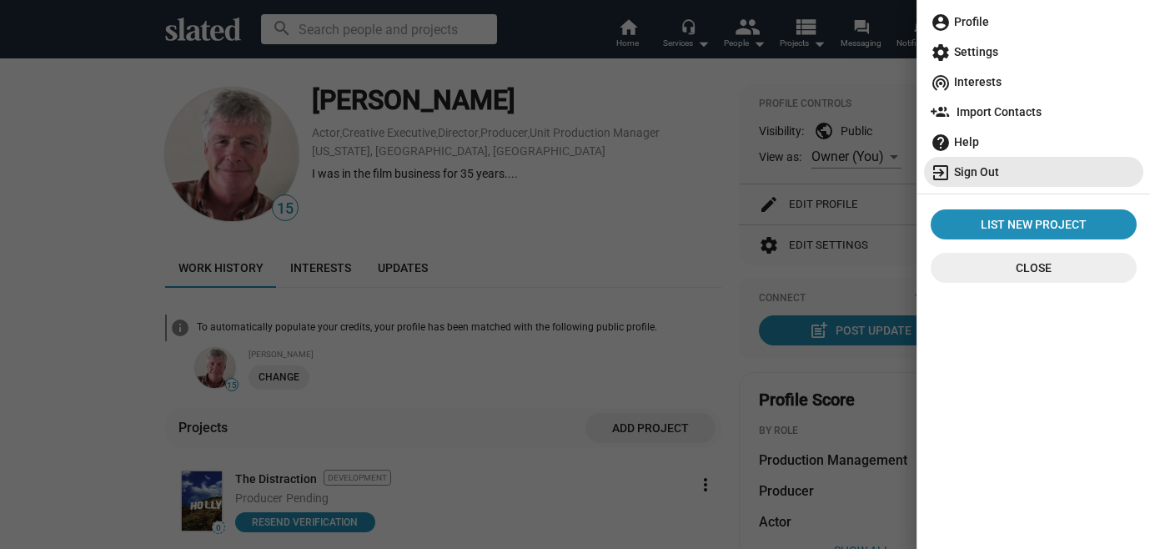
click at [971, 171] on span "exit_to_app Sign Out" at bounding box center [1033, 172] width 206 height 30
